Goal: Download file/media

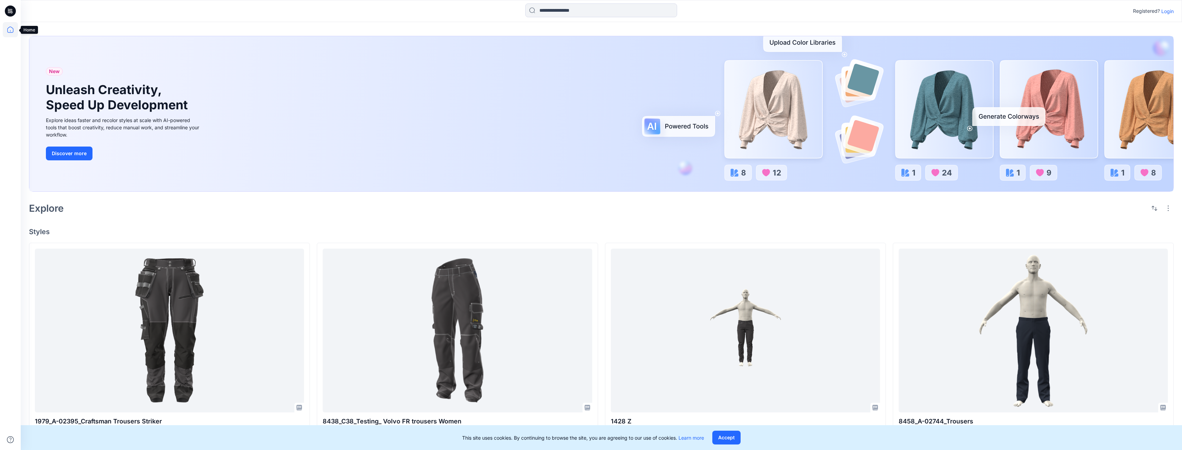
click at [9, 32] on icon at bounding box center [10, 29] width 15 height 15
click at [1165, 9] on p "Login" at bounding box center [1168, 11] width 12 height 7
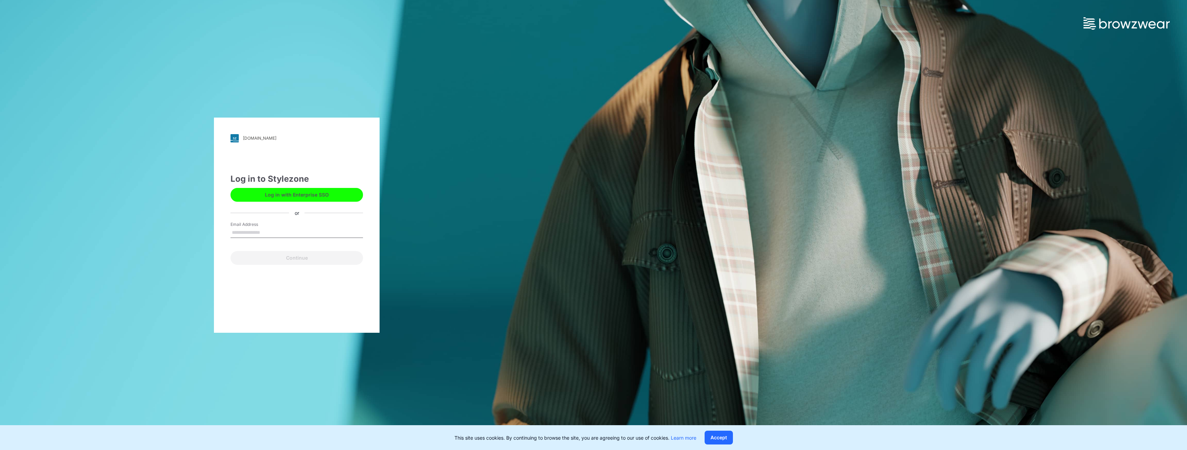
click at [264, 231] on input "Email Address" at bounding box center [297, 233] width 133 height 10
type input "**********"
click at [288, 262] on button "Continue" at bounding box center [297, 258] width 133 height 14
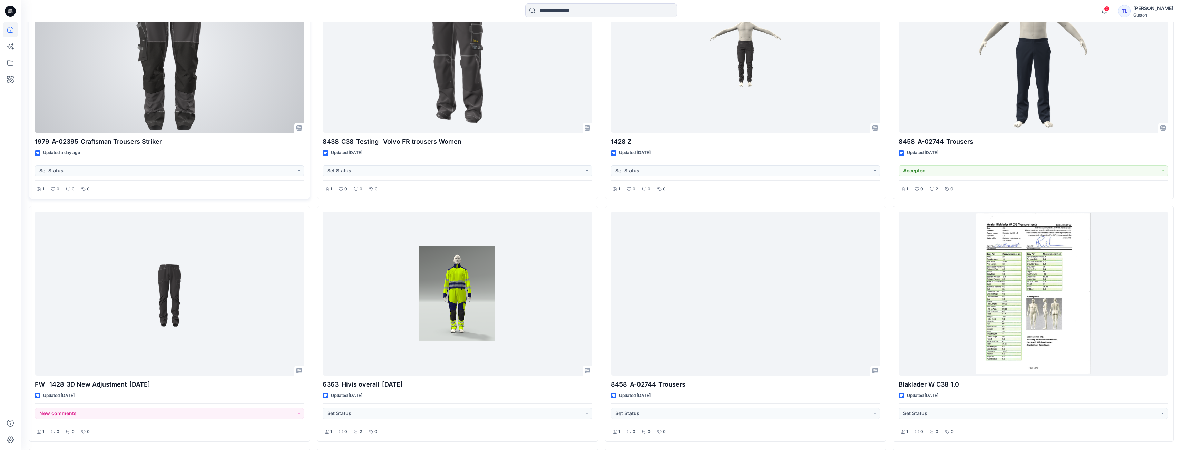
scroll to position [345, 0]
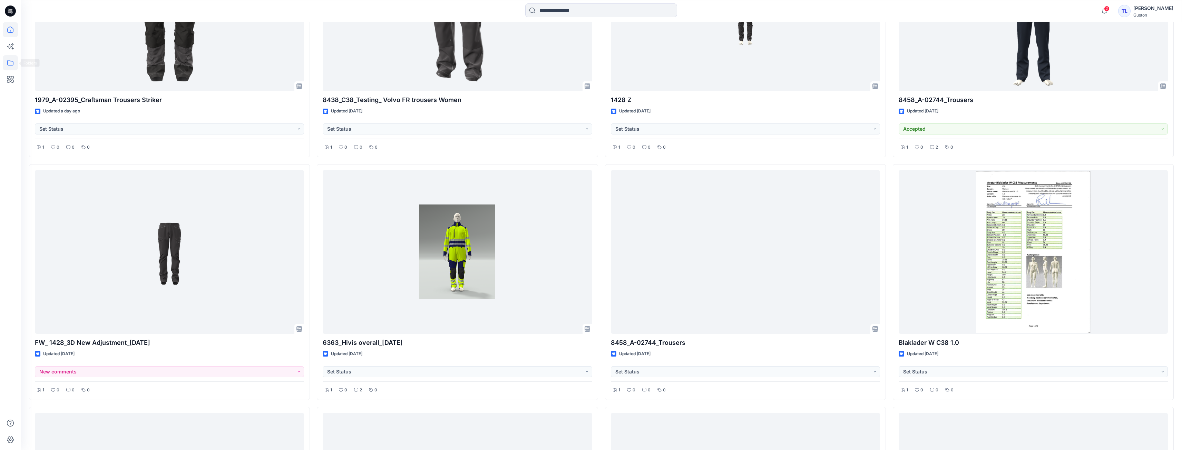
click at [16, 65] on icon at bounding box center [10, 62] width 15 height 15
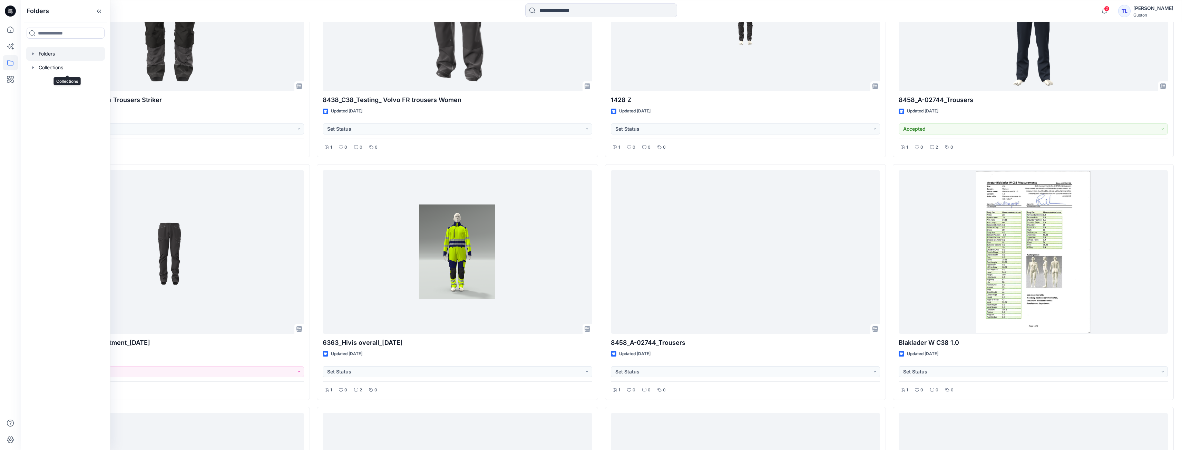
click at [40, 53] on div at bounding box center [65, 54] width 79 height 14
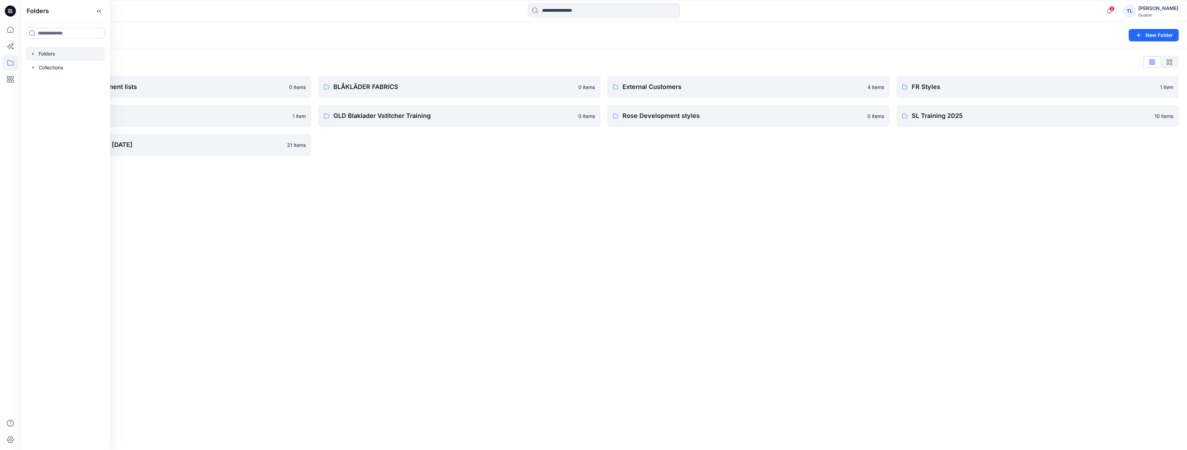
click at [466, 174] on div "Folders New Folder Folders List Avatars and measurement lists 0 items OLD Blakl…" at bounding box center [604, 236] width 1167 height 428
click at [126, 90] on p "Avatars and measurement lists" at bounding box center [164, 87] width 241 height 10
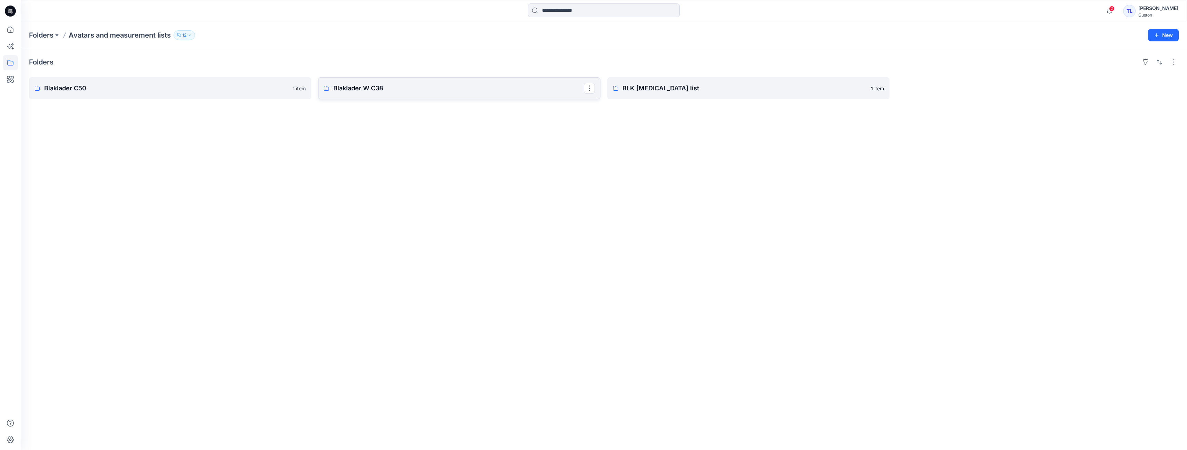
click at [388, 86] on p "Blaklader W C38" at bounding box center [458, 89] width 251 height 10
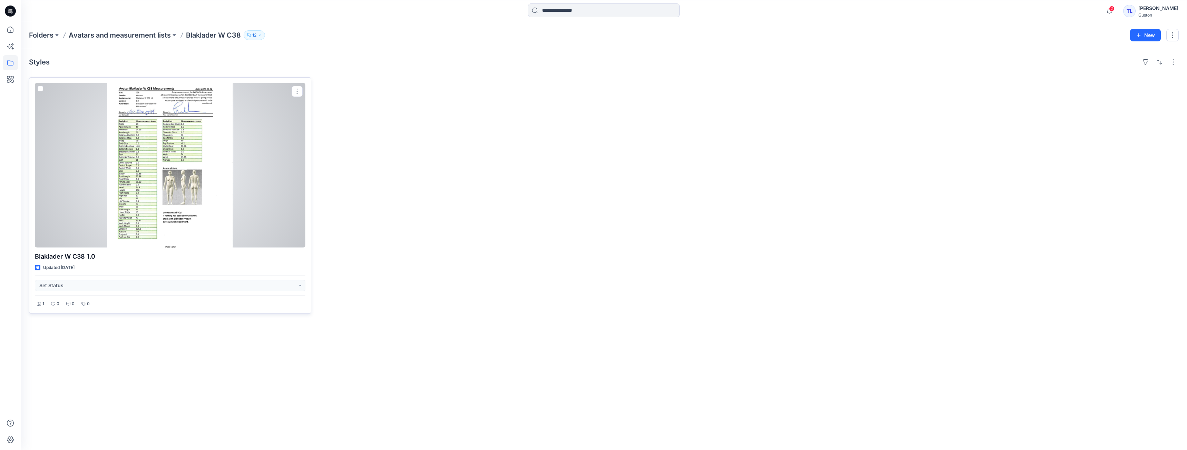
click at [250, 206] on div at bounding box center [170, 165] width 271 height 165
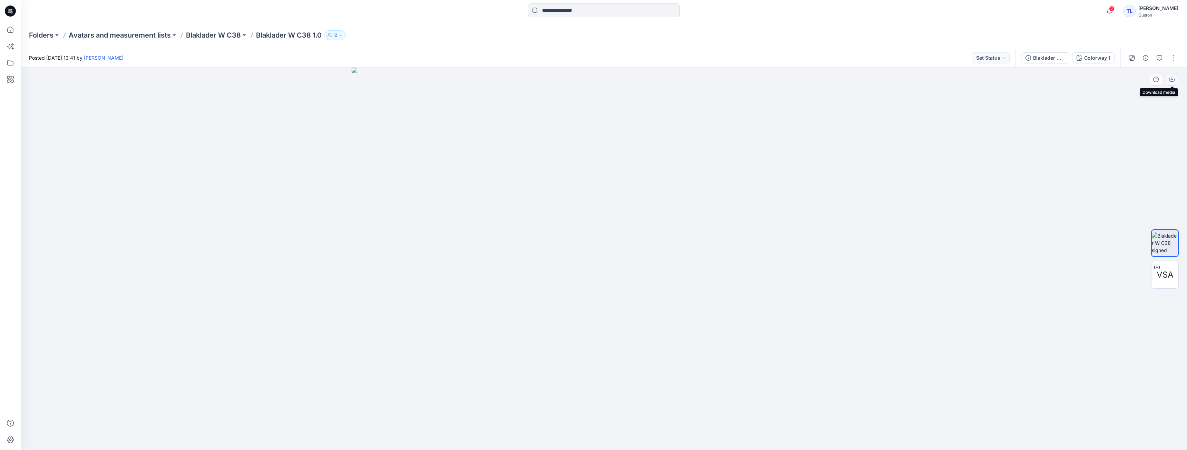
click at [1174, 81] on icon "button" at bounding box center [1172, 80] width 6 height 4
click at [1166, 274] on span "VSA" at bounding box center [1165, 275] width 17 height 12
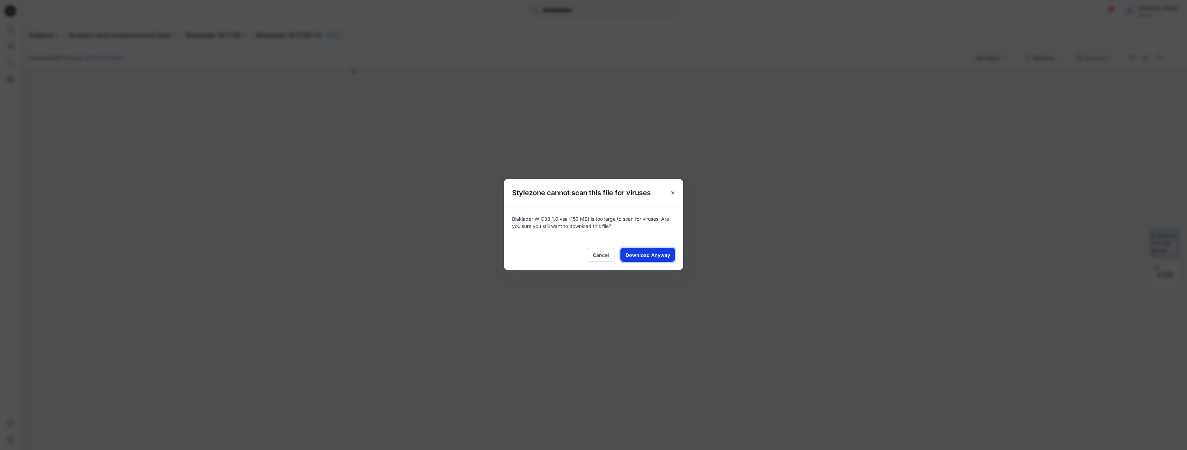
click at [657, 259] on button "Download Anyway" at bounding box center [648, 255] width 55 height 14
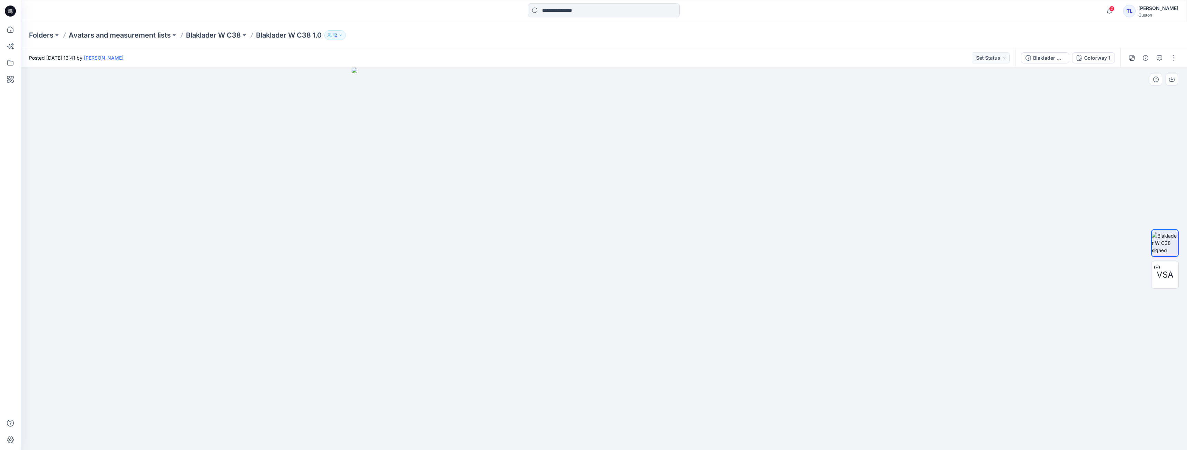
click at [594, 436] on img at bounding box center [604, 259] width 505 height 383
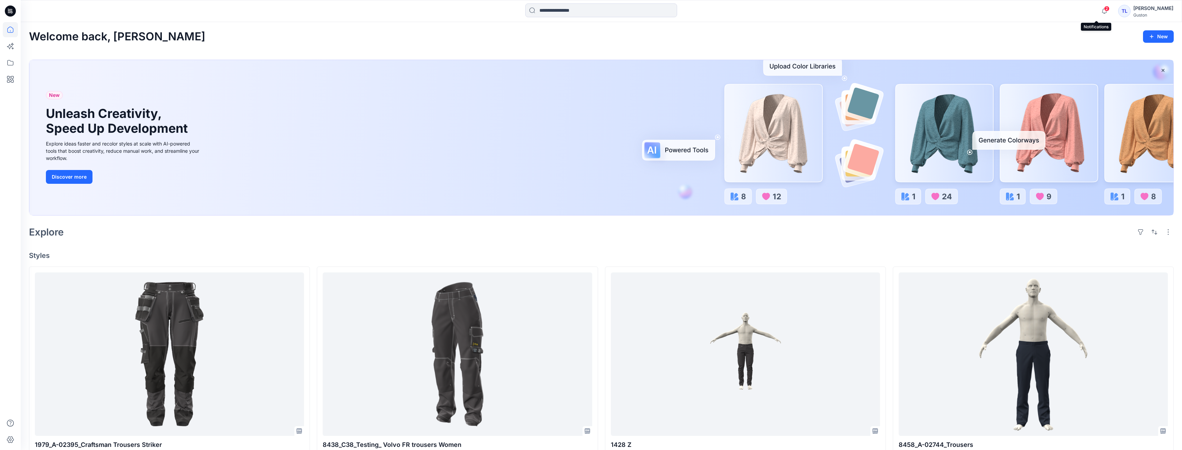
click at [1104, 11] on span "2" at bounding box center [1107, 9] width 6 height 6
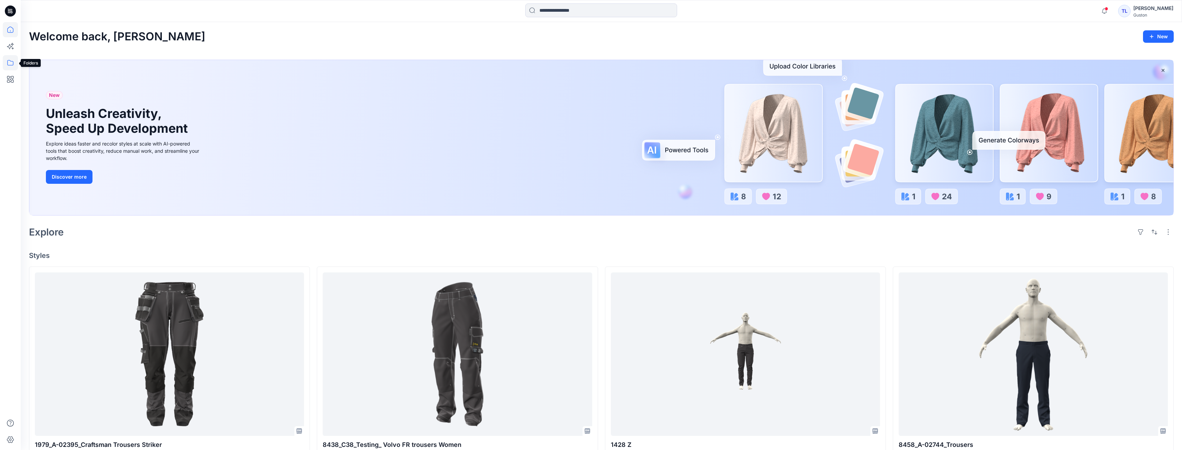
click at [11, 64] on icon at bounding box center [10, 62] width 15 height 15
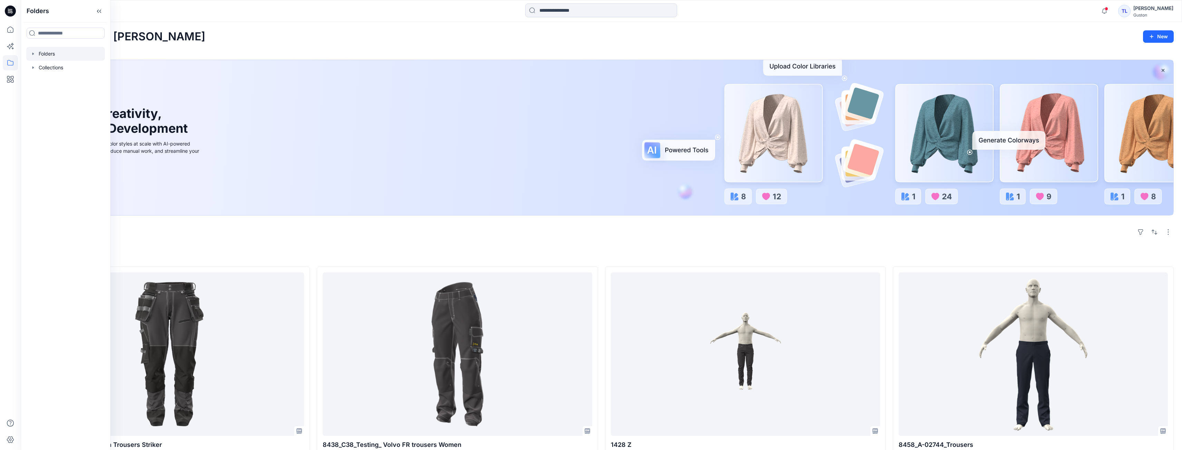
click at [48, 56] on div at bounding box center [65, 54] width 79 height 14
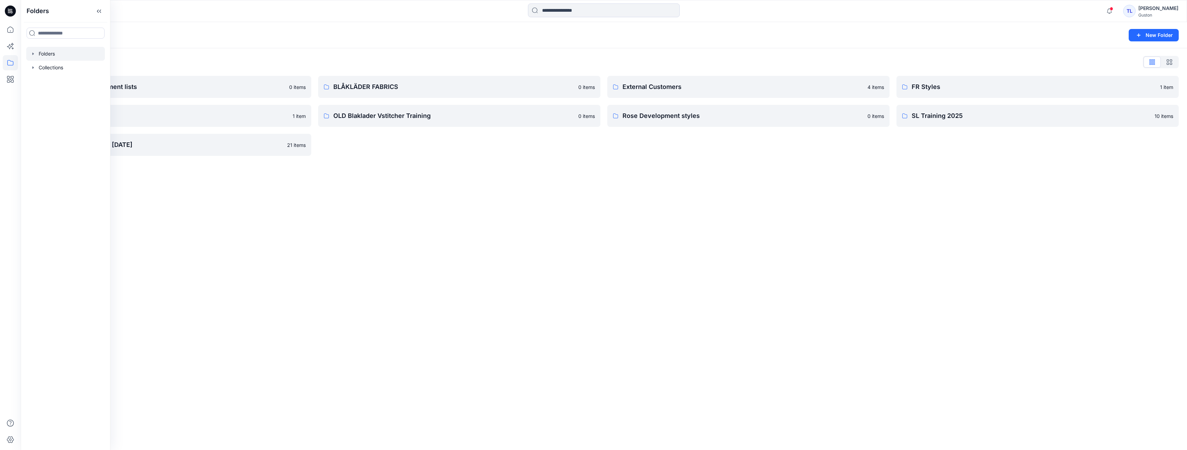
click at [192, 204] on div "Folders New Folder Folders List Avatars and measurement lists 0 items OLD Blakl…" at bounding box center [604, 236] width 1167 height 428
click at [86, 87] on p "Avatars and measurement lists" at bounding box center [164, 87] width 241 height 10
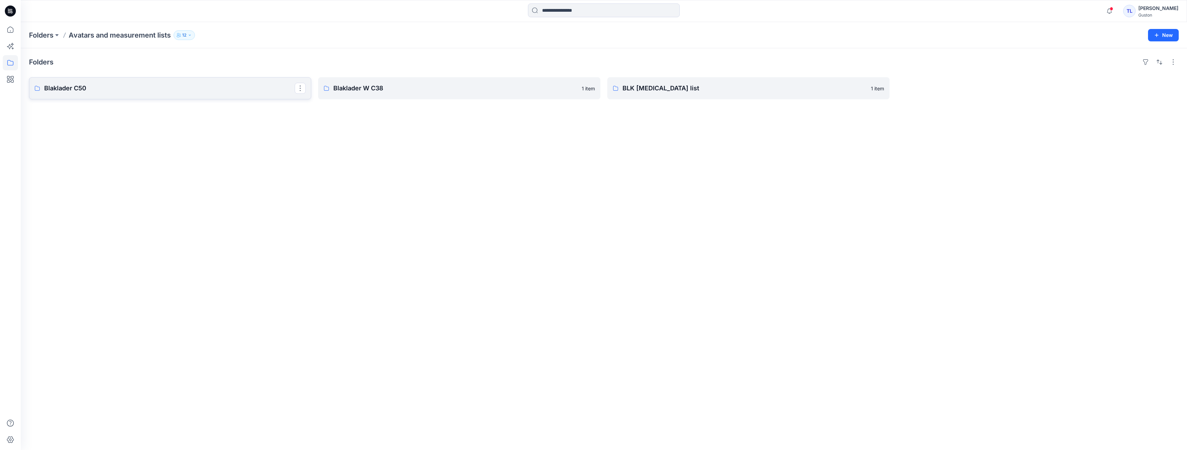
click at [130, 93] on link "Blaklader C50" at bounding box center [170, 88] width 282 height 22
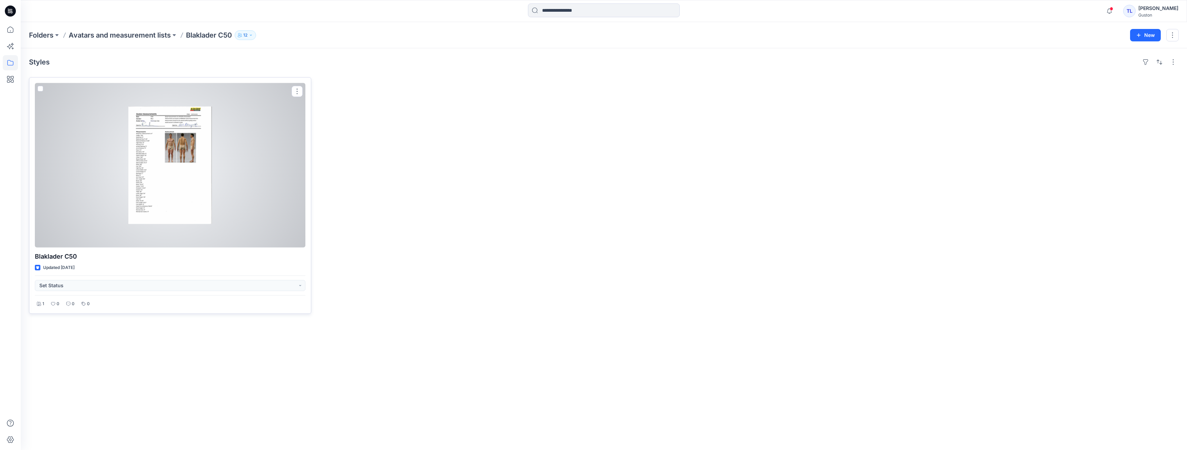
click at [288, 169] on div at bounding box center [170, 165] width 271 height 165
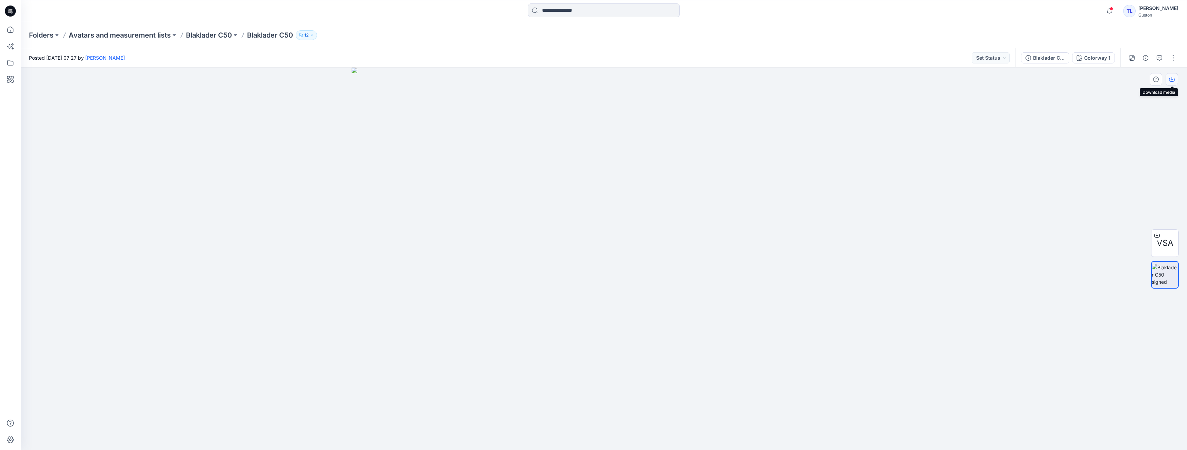
click at [1173, 80] on icon "button" at bounding box center [1172, 78] width 3 height 3
click at [1161, 248] on span "VSA" at bounding box center [1165, 243] width 17 height 12
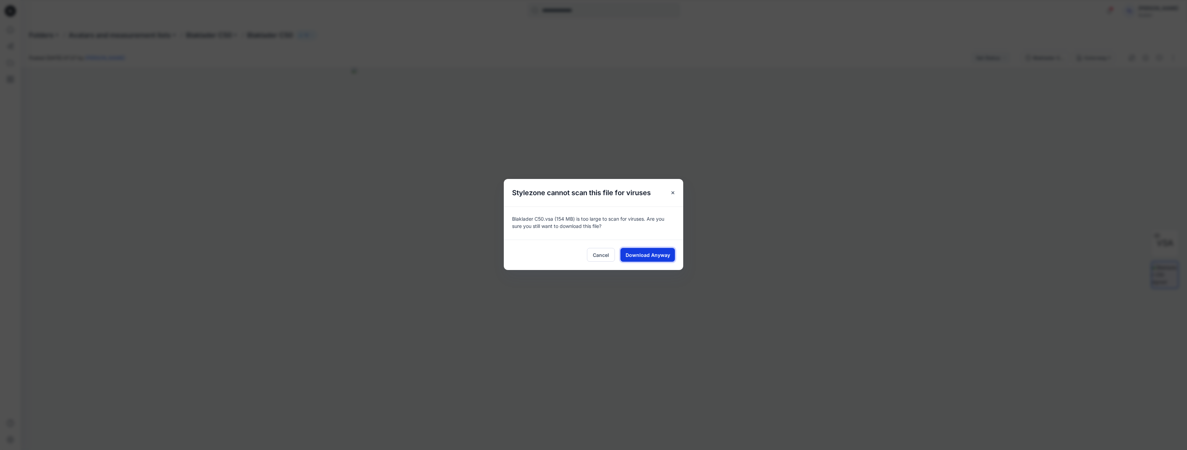
click at [656, 258] on span "Download Anyway" at bounding box center [648, 255] width 45 height 7
